Goal: Entertainment & Leisure: Consume media (video, audio)

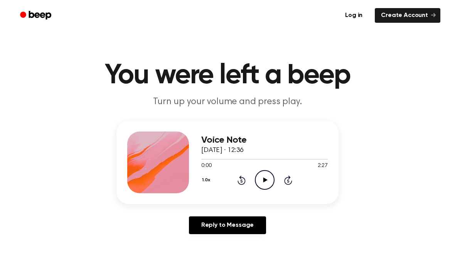
click at [266, 184] on icon "Play Audio" at bounding box center [265, 180] width 20 height 20
click at [267, 177] on icon "Pause Audio" at bounding box center [265, 180] width 20 height 20
click at [264, 184] on icon "Play Audio" at bounding box center [265, 180] width 20 height 20
click at [268, 177] on icon "Pause Audio" at bounding box center [265, 180] width 20 height 20
click at [266, 182] on icon "Play Audio" at bounding box center [265, 180] width 20 height 20
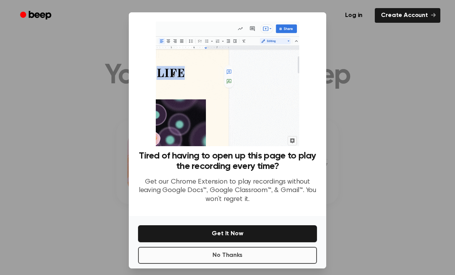
click at [303, 262] on button "No Thanks" at bounding box center [227, 255] width 179 height 17
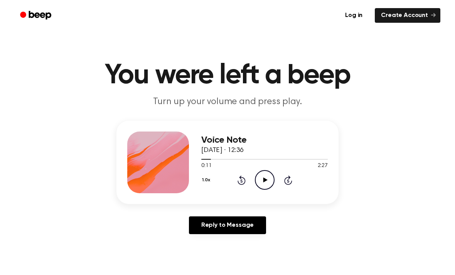
click at [262, 176] on icon "Play Audio" at bounding box center [265, 180] width 20 height 20
click at [266, 177] on icon "Pause Audio" at bounding box center [265, 180] width 20 height 20
click at [268, 174] on icon "Play Audio" at bounding box center [265, 180] width 20 height 20
click at [264, 177] on icon "Pause Audio" at bounding box center [265, 180] width 20 height 20
click at [370, 180] on div "Voice Note 12 September 2025 · 12:36 1:20 2:27 Your browser does not support th…" at bounding box center [227, 181] width 437 height 120
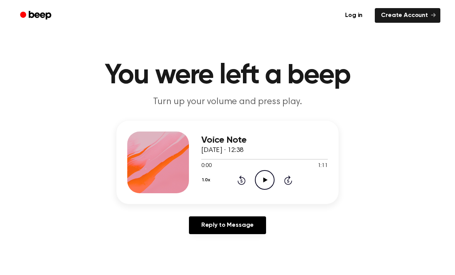
click at [260, 186] on icon "Play Audio" at bounding box center [265, 180] width 20 height 20
click at [261, 178] on icon "Pause Audio" at bounding box center [265, 180] width 20 height 20
click at [265, 176] on icon "Play Audio" at bounding box center [265, 180] width 20 height 20
click at [346, 193] on div "Voice Note 12 September 2025 · 12:38 1:11 1:11 Your browser does not support th…" at bounding box center [227, 181] width 437 height 120
click at [267, 181] on icon "Play Audio" at bounding box center [265, 180] width 20 height 20
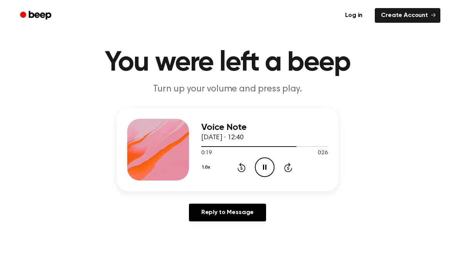
scroll to position [14, 0]
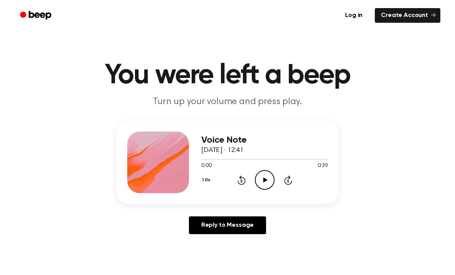
click at [264, 183] on icon "Play Audio" at bounding box center [265, 180] width 20 height 20
click at [267, 171] on circle at bounding box center [264, 180] width 19 height 19
click at [262, 180] on icon "Play Audio" at bounding box center [265, 180] width 20 height 20
click at [264, 178] on icon at bounding box center [264, 179] width 3 height 5
click at [261, 180] on icon "Play Audio" at bounding box center [265, 180] width 20 height 20
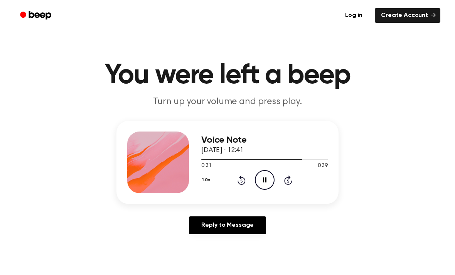
click at [260, 187] on icon "Pause Audio" at bounding box center [265, 180] width 20 height 20
click at [267, 175] on icon "Play Audio" at bounding box center [265, 180] width 20 height 20
click at [260, 184] on icon "Play Audio" at bounding box center [265, 180] width 20 height 20
click at [262, 178] on icon "Pause Audio" at bounding box center [265, 180] width 20 height 20
click at [267, 179] on icon "Play Audio" at bounding box center [265, 180] width 20 height 20
